Goal: Transaction & Acquisition: Purchase product/service

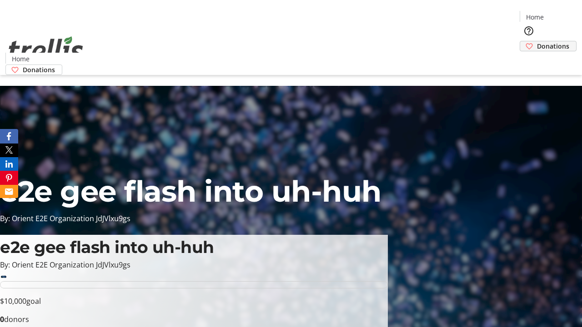
click at [537, 41] on span "Donations" at bounding box center [553, 46] width 32 height 10
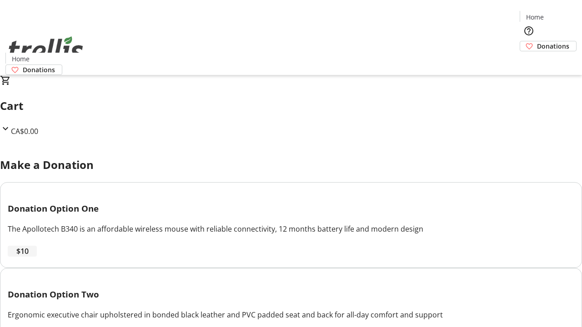
click at [29, 257] on span "$10" at bounding box center [22, 251] width 12 height 11
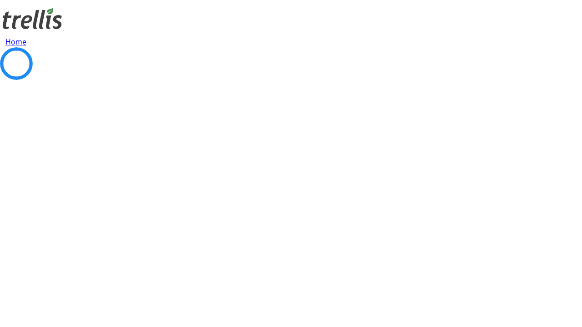
select select "CA"
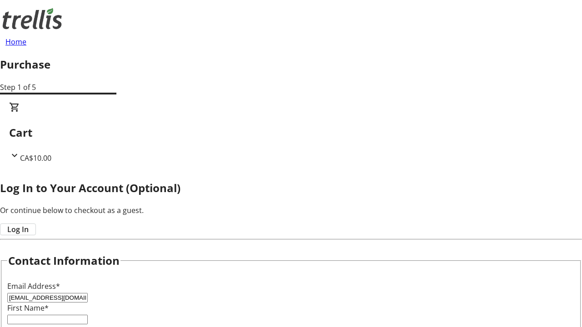
type input "[EMAIL_ADDRESS][DOMAIN_NAME]"
type input "[PERSON_NAME]"
type input "[STREET_ADDRESS][PERSON_NAME]"
type input "Kelowna"
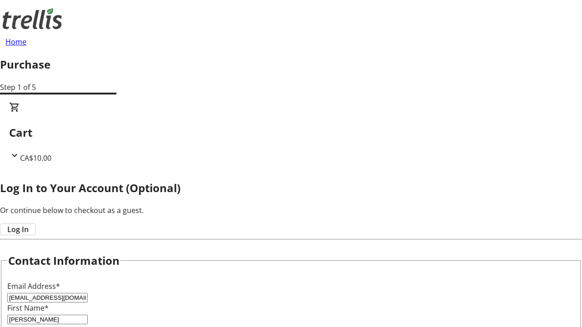
select select "BC"
type input "Kelowna"
type input "V1Y 0C2"
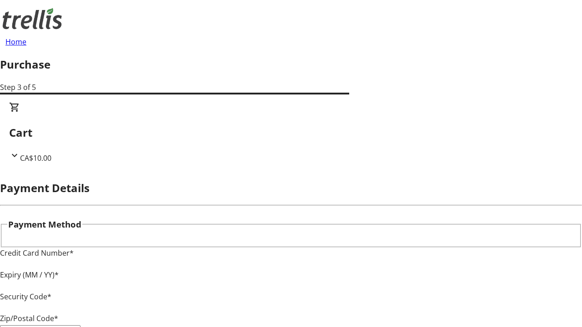
type input "V1Y 0C2"
